Goal: Task Accomplishment & Management: Manage account settings

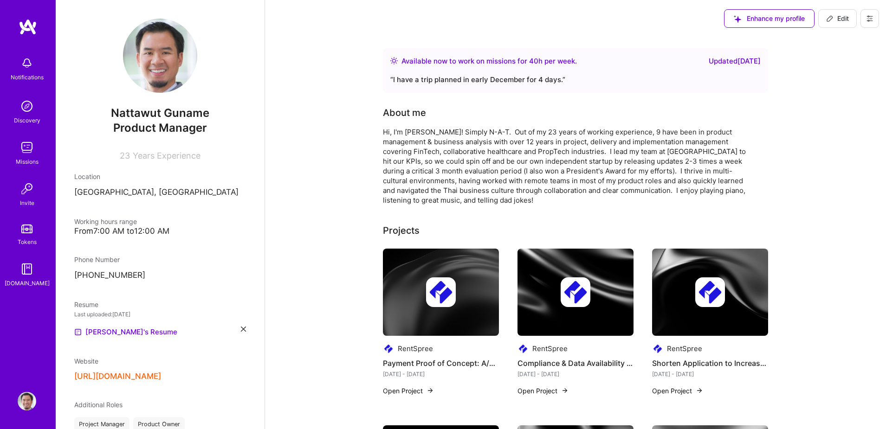
scroll to position [0, 0]
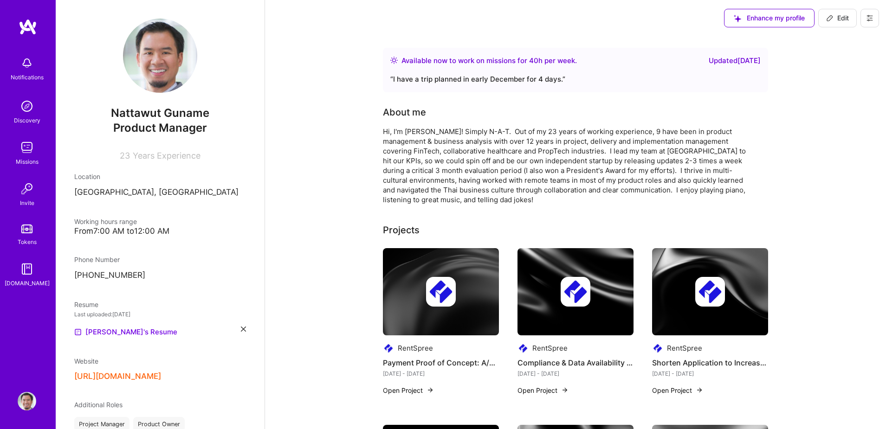
click at [865, 17] on button at bounding box center [870, 18] width 19 height 19
click at [835, 44] on button "Settings" at bounding box center [845, 39] width 70 height 24
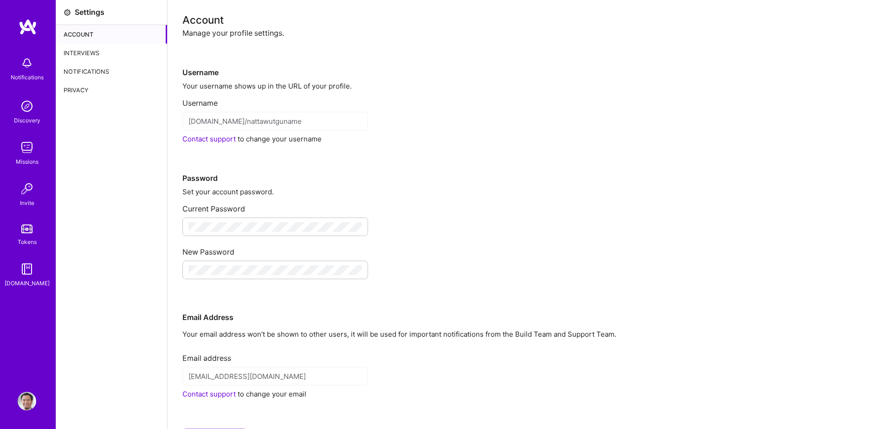
click at [89, 54] on div "Interviews" at bounding box center [111, 53] width 111 height 19
